Goal: Find contact information: Find contact information

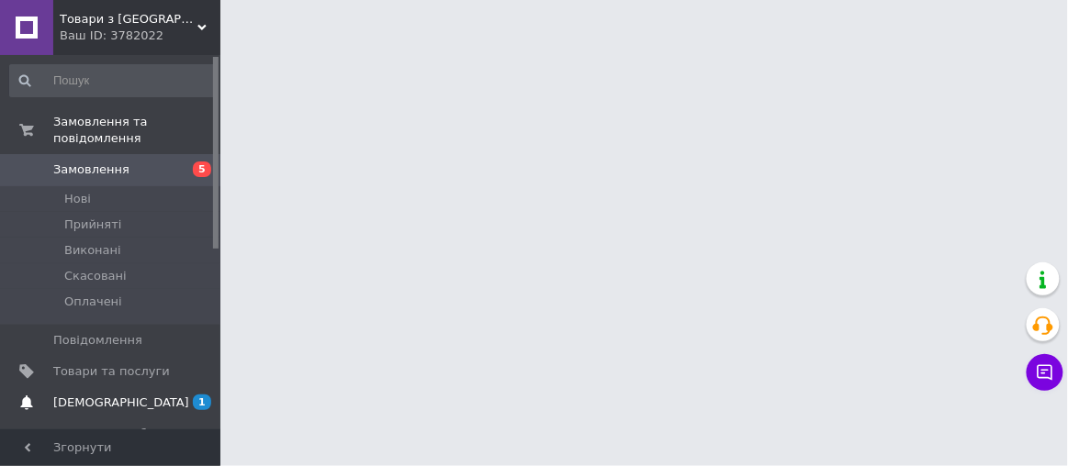
click at [106, 395] on span "[DEMOGRAPHIC_DATA]" at bounding box center [121, 403] width 136 height 17
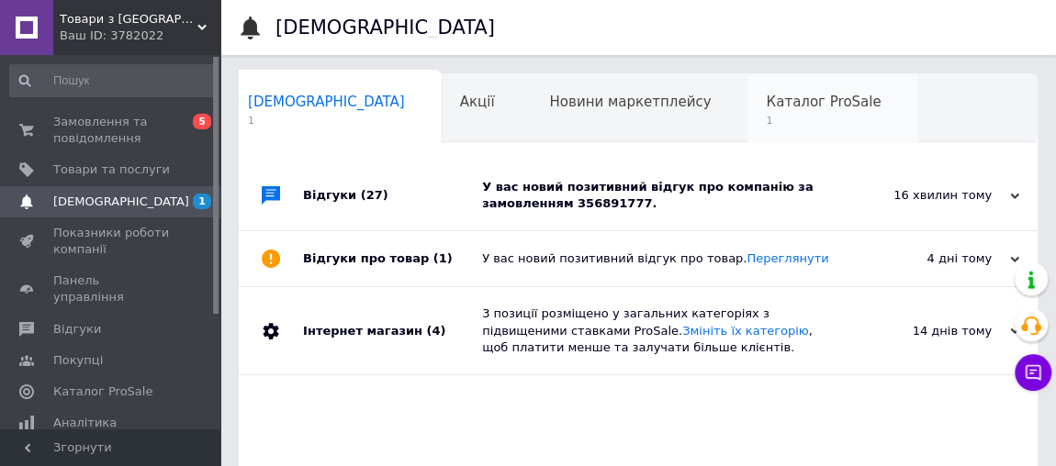
click at [766, 106] on span "Каталог ProSale" at bounding box center [823, 102] width 115 height 17
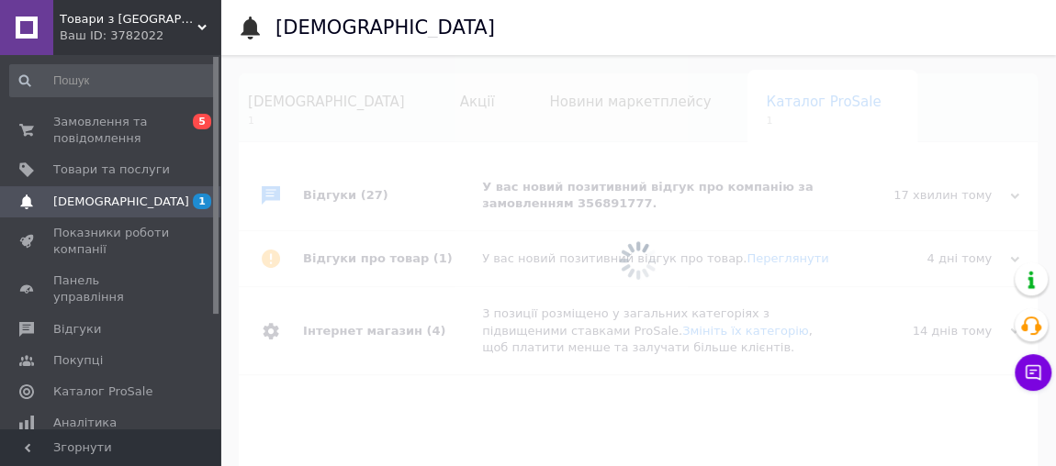
scroll to position [0, 118]
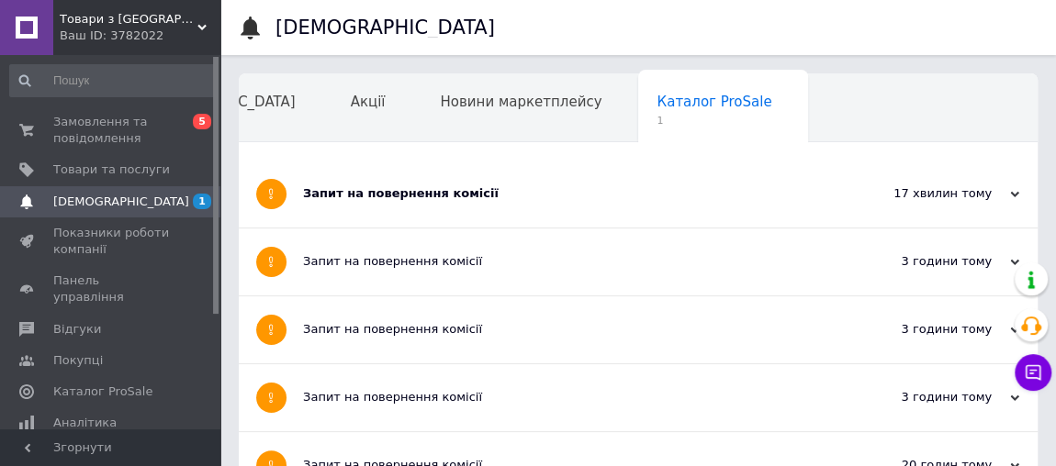
click at [450, 189] on div "Запит на повернення комісії" at bounding box center [569, 193] width 532 height 17
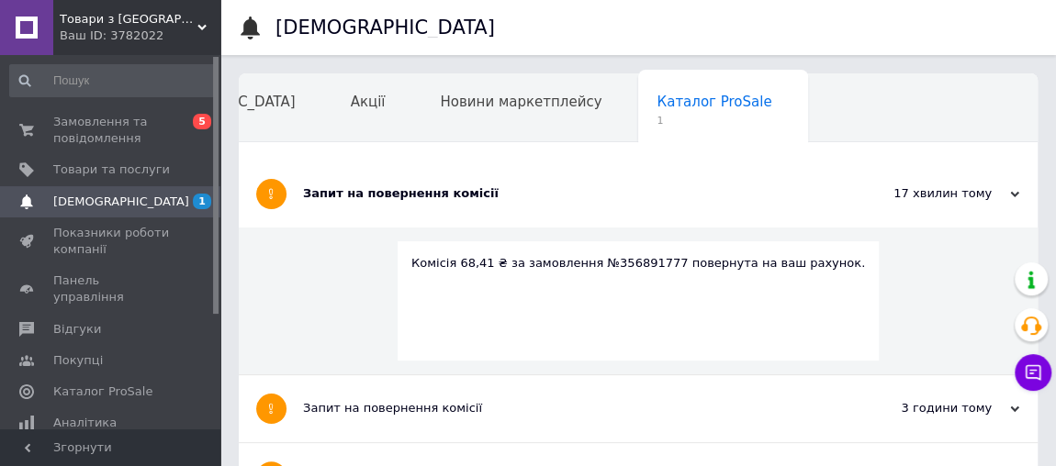
click at [285, 163] on span "Навчання та заходи" at bounding box center [212, 171] width 146 height 17
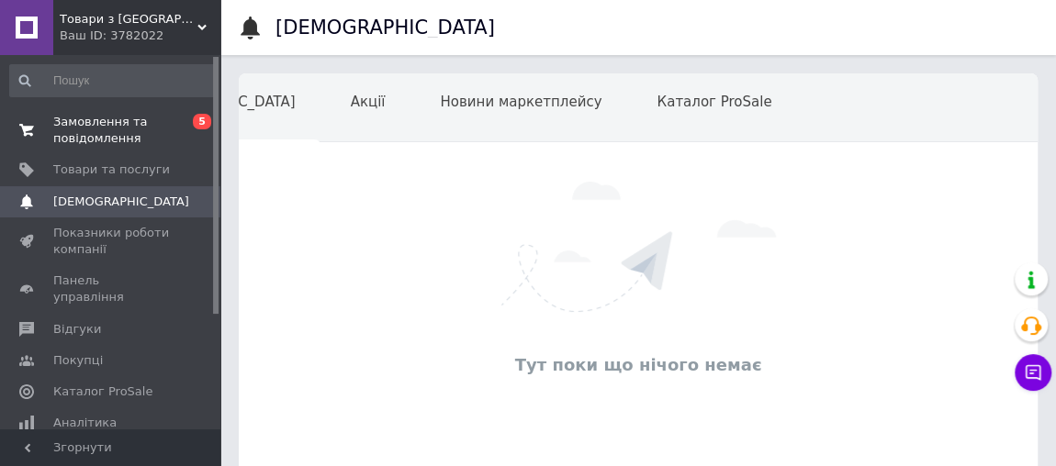
click at [146, 128] on span "Замовлення та повідомлення" at bounding box center [111, 130] width 117 height 33
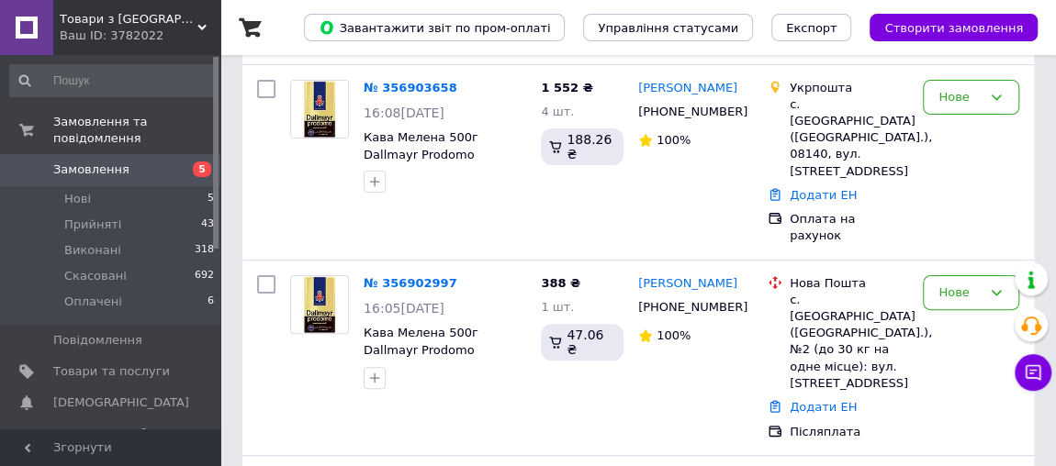
scroll to position [467, 0]
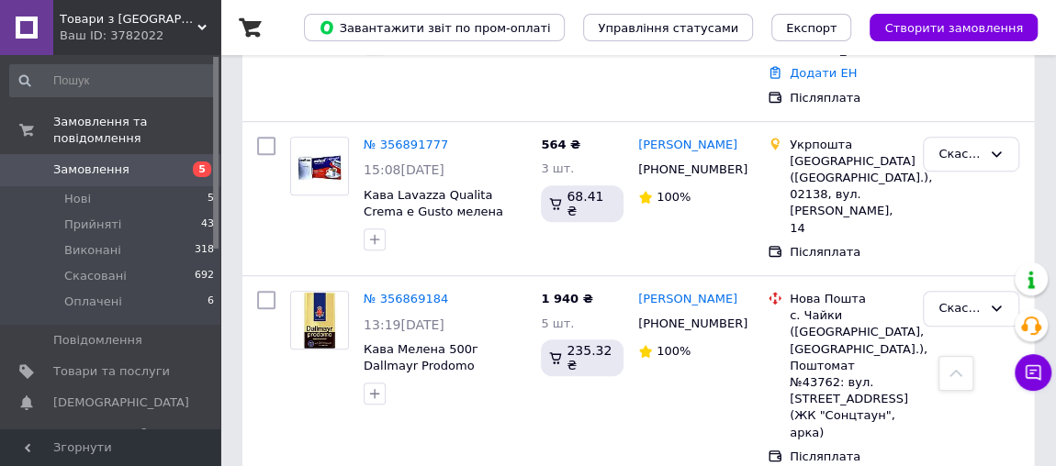
drag, startPoint x: 752, startPoint y: 408, endPoint x: 650, endPoint y: 399, distance: 102.2
copy link "[PERSON_NAME]"
drag, startPoint x: 716, startPoint y: 263, endPoint x: 638, endPoint y: 266, distance: 78.1
click at [638, 312] on div "[PHONE_NUMBER]" at bounding box center [687, 324] width 106 height 24
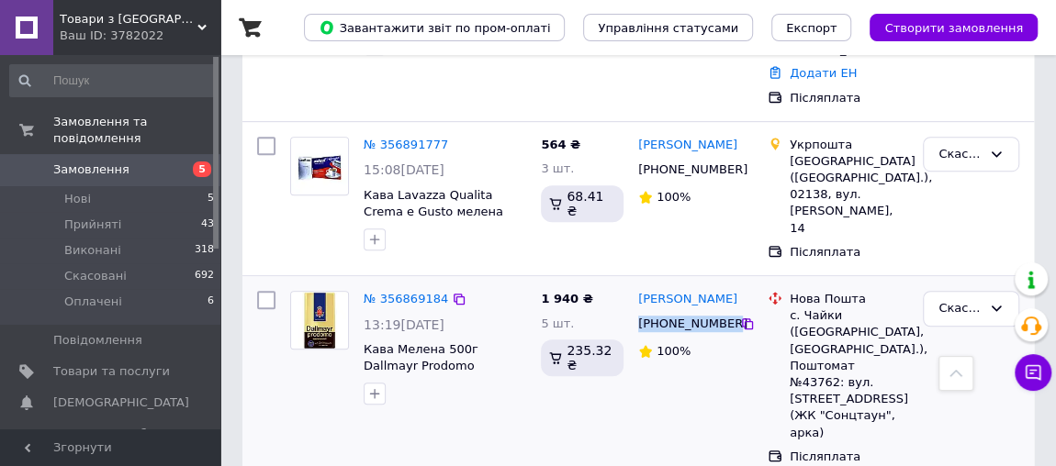
copy div "[PHONE_NUMBER]"
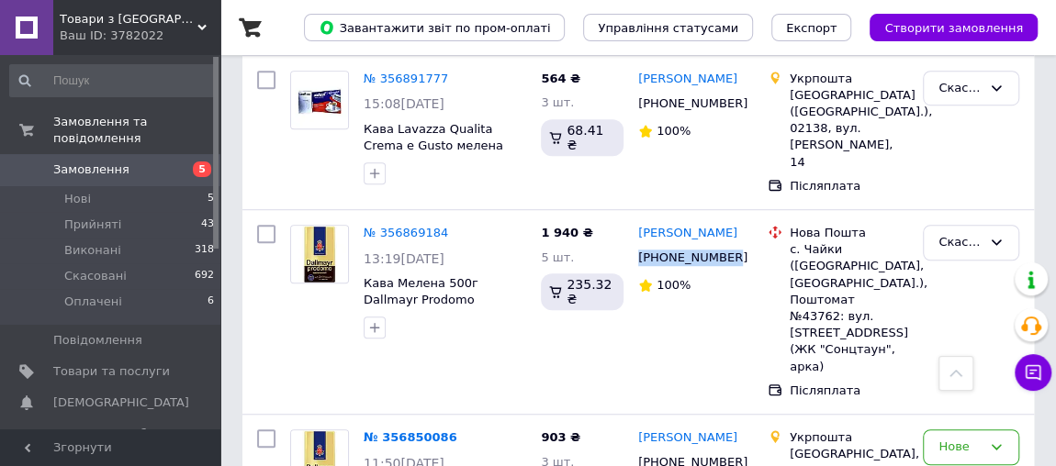
scroll to position [567, 0]
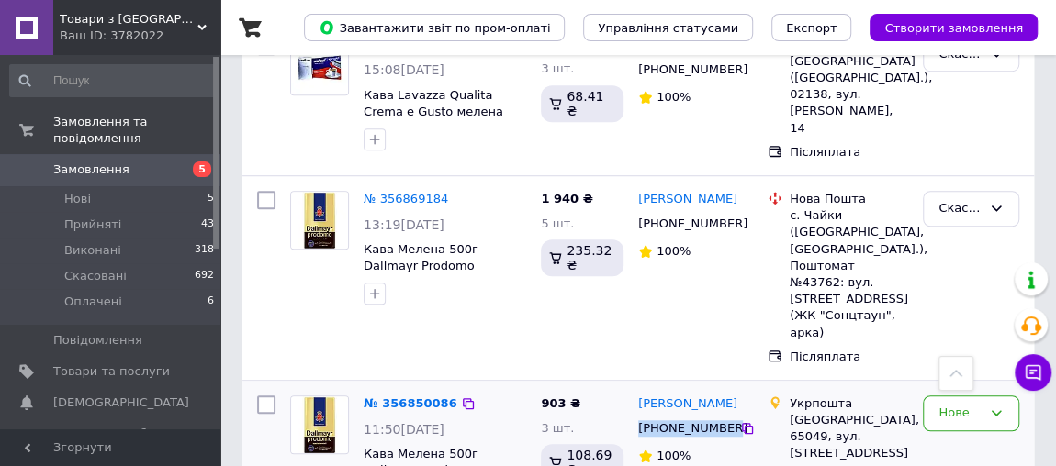
drag, startPoint x: 718, startPoint y: 335, endPoint x: 637, endPoint y: 327, distance: 81.2
click at [637, 417] on div "[PHONE_NUMBER]" at bounding box center [687, 429] width 106 height 24
copy div "[PHONE_NUMBER]"
drag, startPoint x: 860, startPoint y: 322, endPoint x: 835, endPoint y: 328, distance: 25.4
click at [835, 412] on div "[GEOGRAPHIC_DATA], 65049, вул. [STREET_ADDRESS]" at bounding box center [849, 437] width 118 height 50
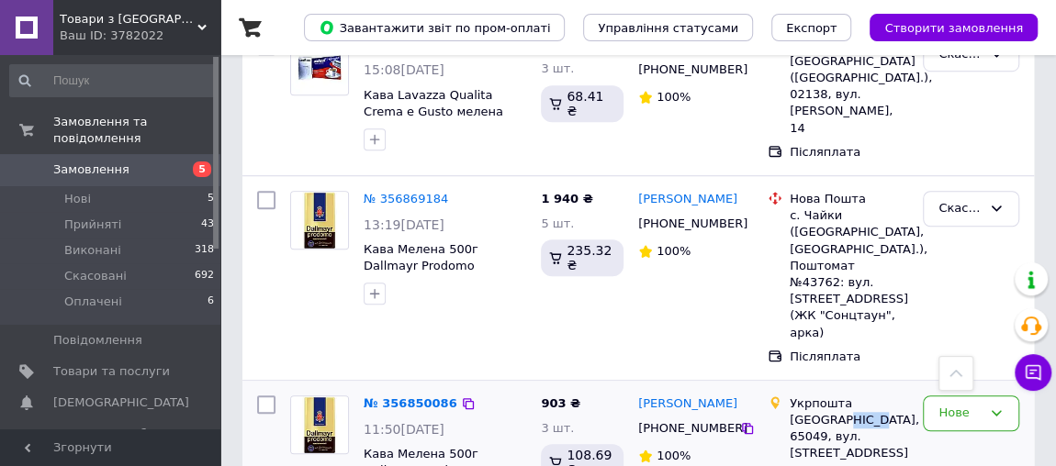
copy div "65049"
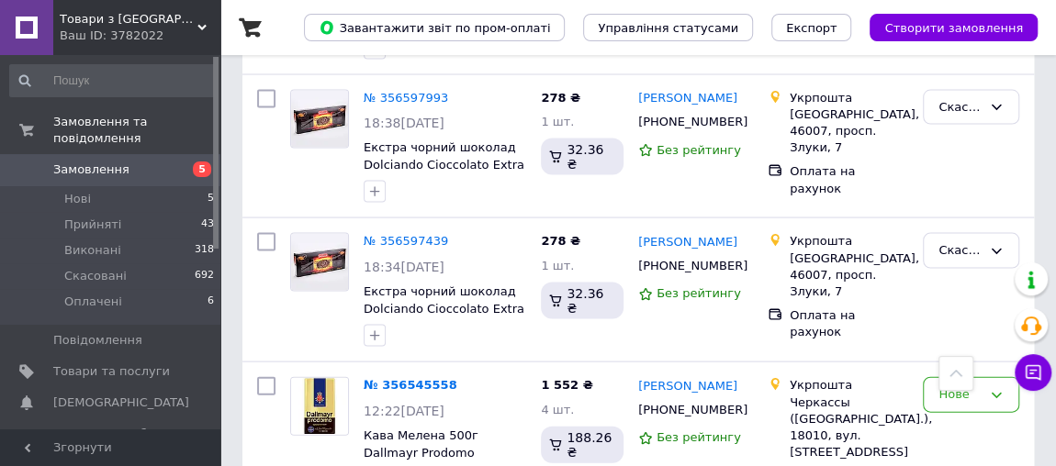
scroll to position [1809, 0]
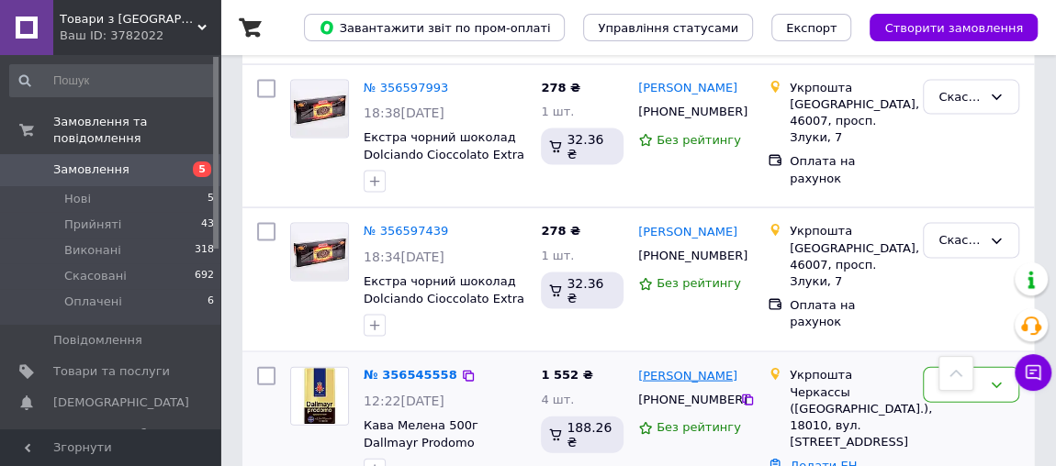
drag, startPoint x: 737, startPoint y: 247, endPoint x: 637, endPoint y: 241, distance: 100.3
click at [637, 365] on div "[PERSON_NAME]" at bounding box center [695, 375] width 118 height 21
copy link "[PERSON_NAME]"
drag, startPoint x: 718, startPoint y: 273, endPoint x: 640, endPoint y: 273, distance: 78.0
click at [640, 388] on div "[PHONE_NUMBER]" at bounding box center [687, 400] width 106 height 24
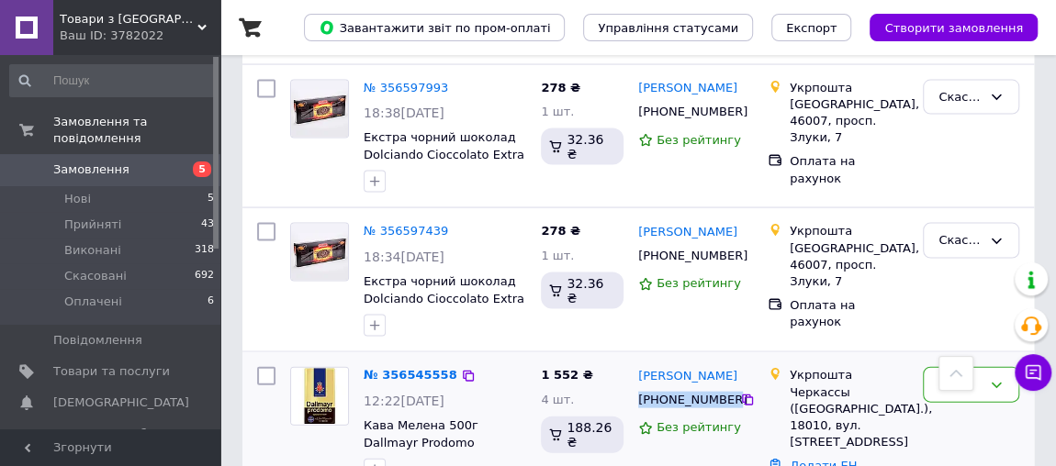
copy div "[PHONE_NUMBER]"
drag, startPoint x: 817, startPoint y: 294, endPoint x: 790, endPoint y: 296, distance: 26.7
click at [790, 385] on div "Черкассы ([GEOGRAPHIC_DATA].), 18010, вул. [STREET_ADDRESS]" at bounding box center [849, 418] width 118 height 67
copy div "18010"
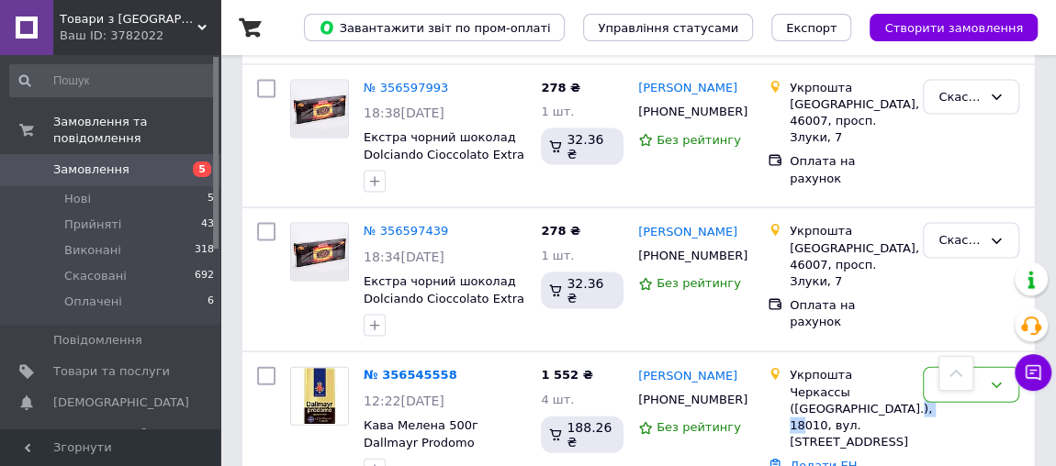
scroll to position [1641, 0]
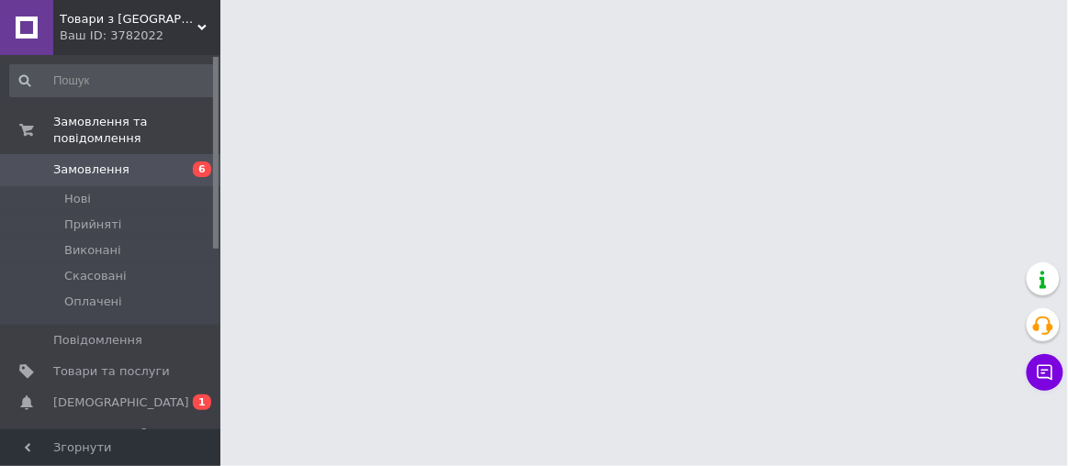
click at [91, 395] on span "[DEMOGRAPHIC_DATA]" at bounding box center [121, 403] width 136 height 17
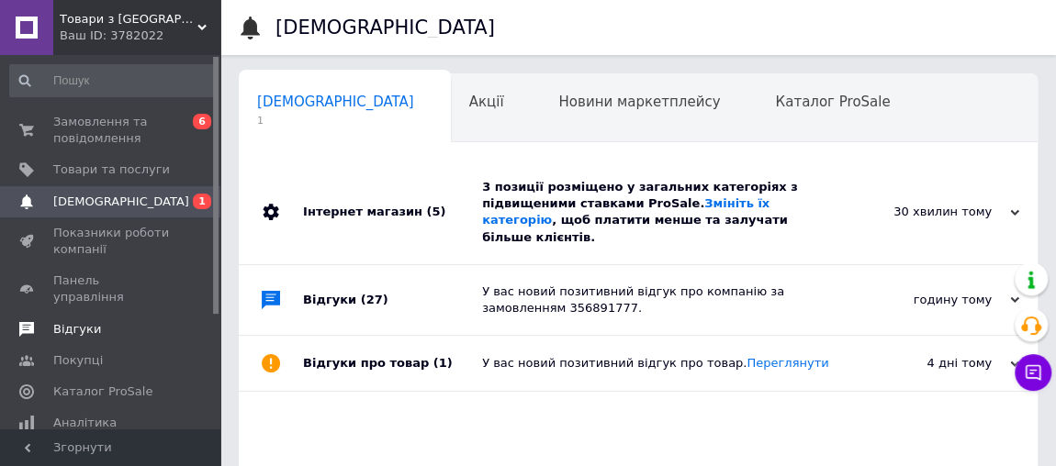
scroll to position [0, 9]
click at [394, 163] on span "Навчання та заходи" at bounding box center [321, 171] width 146 height 17
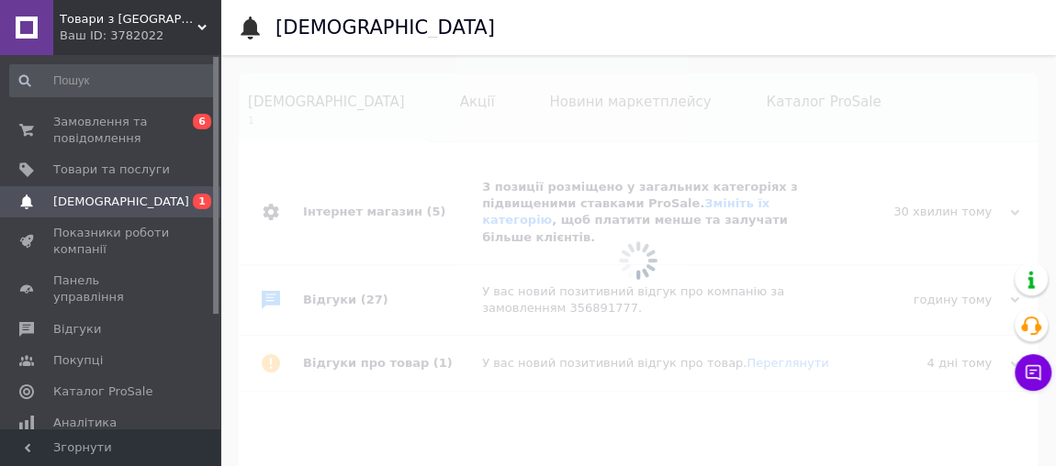
scroll to position [0, 118]
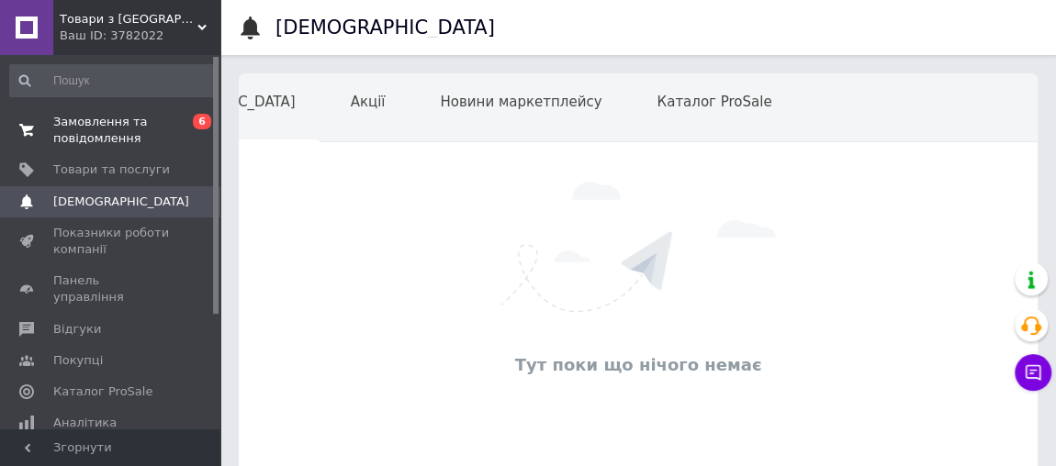
click at [106, 126] on span "Замовлення та повідомлення" at bounding box center [111, 130] width 117 height 33
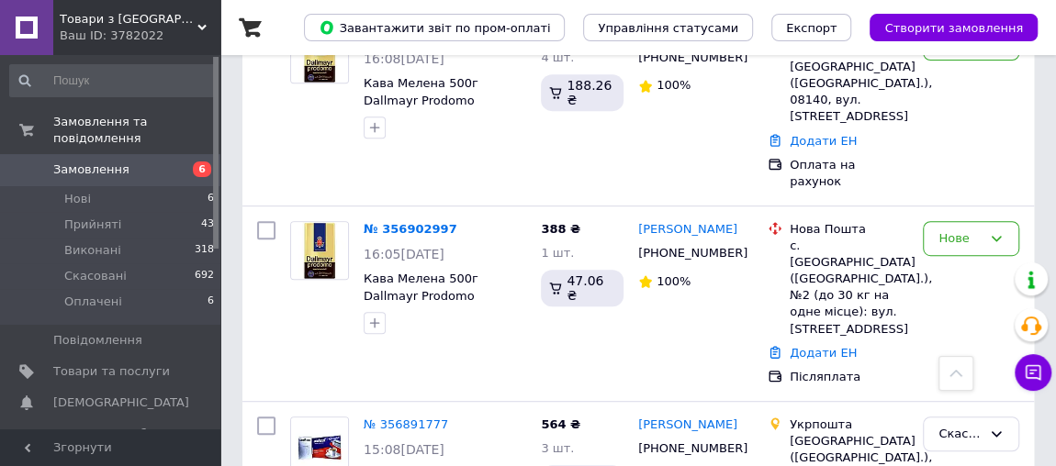
scroll to position [400, 0]
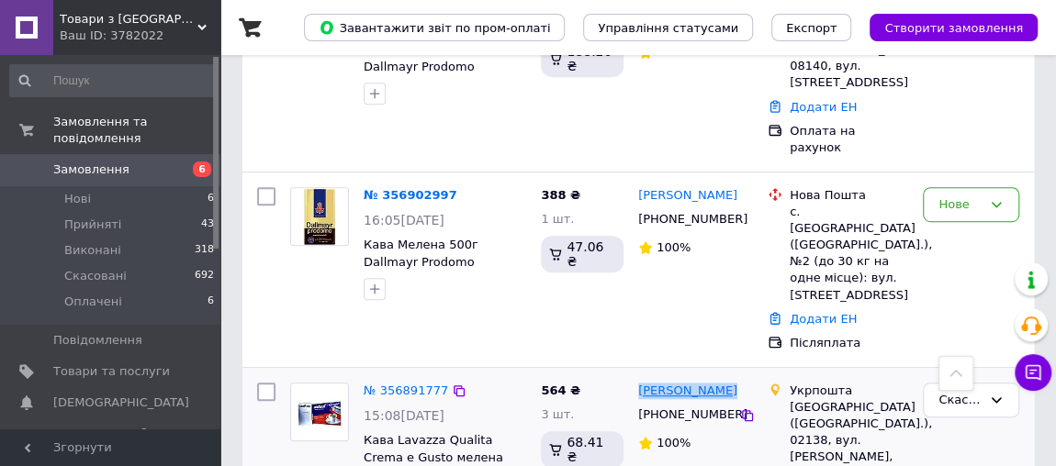
drag, startPoint x: 726, startPoint y: 308, endPoint x: 644, endPoint y: 304, distance: 81.8
click at [635, 375] on div "[PERSON_NAME] [PHONE_NUMBER] 100%" at bounding box center [695, 444] width 129 height 139
copy link "[PERSON_NAME]"
drag, startPoint x: 714, startPoint y: 335, endPoint x: 655, endPoint y: 330, distance: 58.9
click at [641, 403] on div "[PHONE_NUMBER]" at bounding box center [687, 415] width 106 height 24
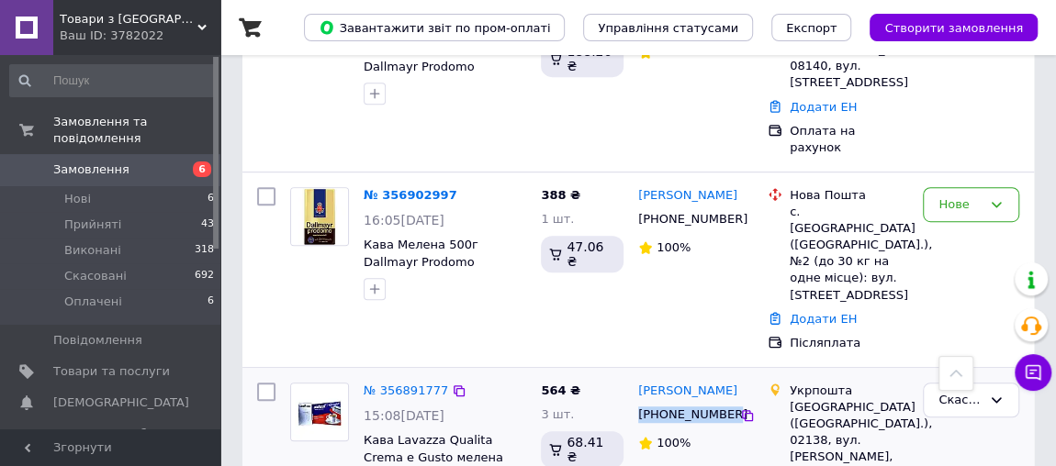
copy div "[PHONE_NUMBER]"
drag, startPoint x: 818, startPoint y: 334, endPoint x: 791, endPoint y: 339, distance: 27.0
click at [791, 399] on div "[GEOGRAPHIC_DATA] ([GEOGRAPHIC_DATA].), 02138, вул. [PERSON_NAME], 14" at bounding box center [849, 441] width 118 height 84
copy div "02138"
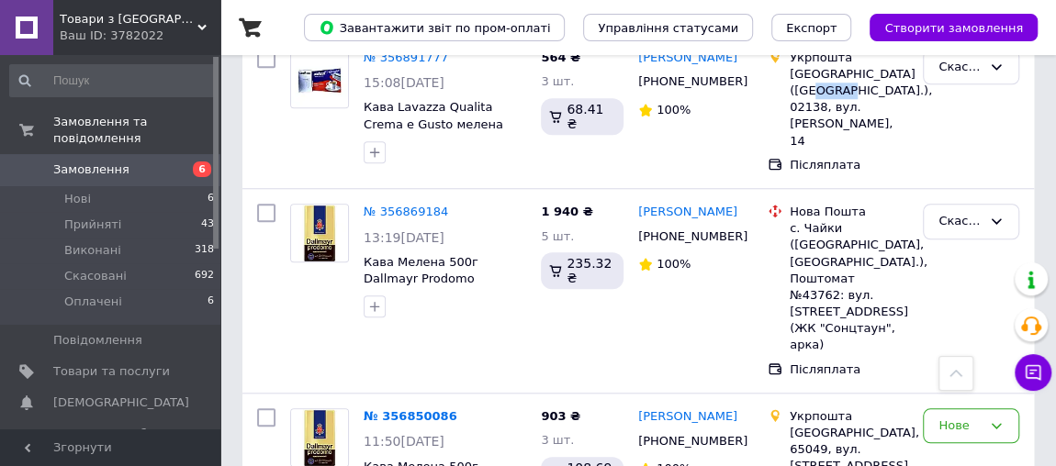
scroll to position [901, 0]
